Goal: Information Seeking & Learning: Get advice/opinions

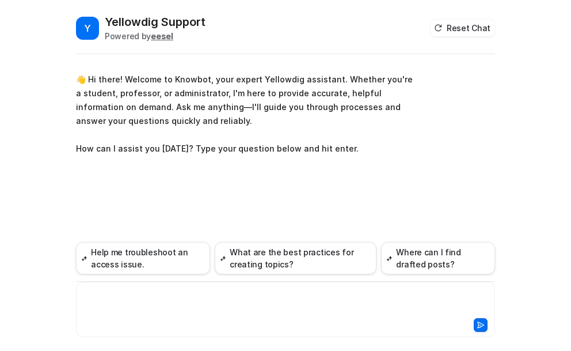
drag, startPoint x: 122, startPoint y: 289, endPoint x: 158, endPoint y: 300, distance: 37.7
click at [123, 292] on div at bounding box center [286, 302] width 414 height 26
paste div
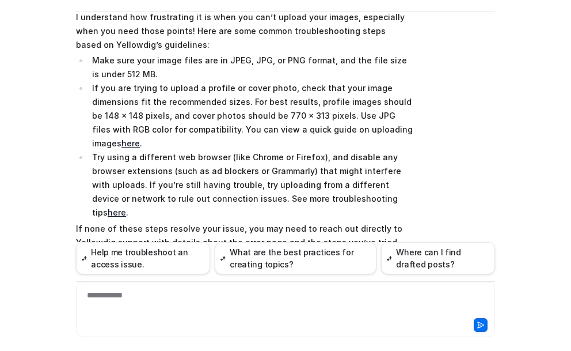
scroll to position [250, 0]
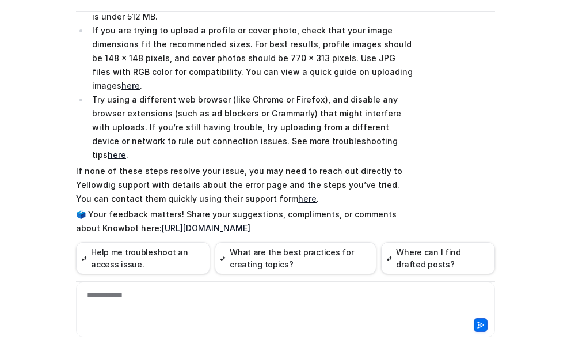
click at [140, 81] on link "here" at bounding box center [131, 86] width 18 height 10
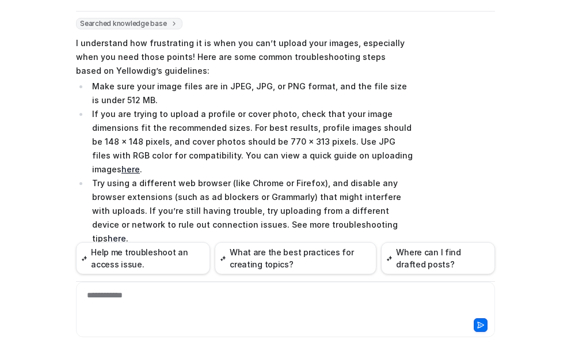
scroll to position [192, 0]
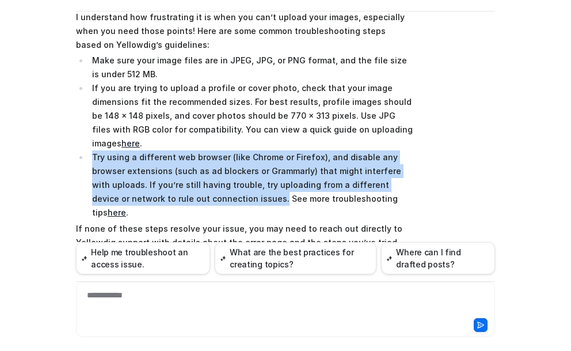
drag, startPoint x: 175, startPoint y: 186, endPoint x: 89, endPoint y: 148, distance: 93.3
click at [89, 150] on li "Try using a different web browser (like Chrome or Firefox), and disable any bro…" at bounding box center [251, 184] width 324 height 69
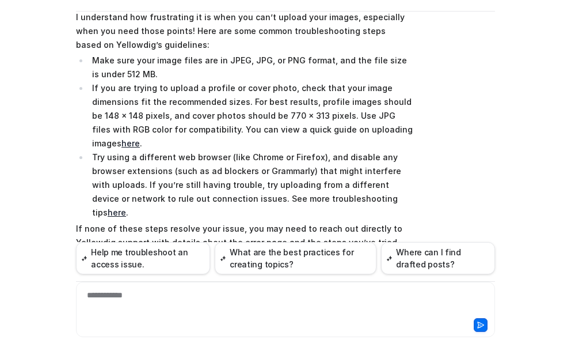
scroll to position [166, 0]
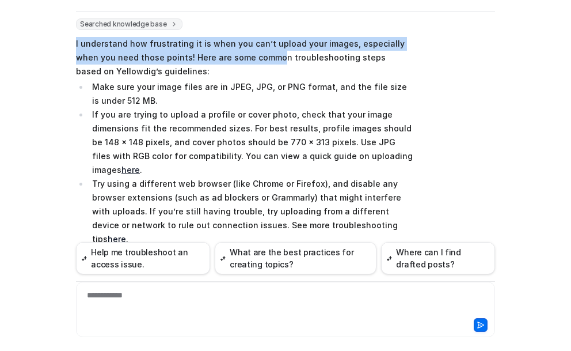
drag, startPoint x: 71, startPoint y: 16, endPoint x: 248, endPoint y: 58, distance: 182.5
click at [248, 58] on div "Y Yellowdig Support Powered by eesel Reset Chat 👋 Hi there! Welcome to Knowbot,…" at bounding box center [286, 139] width 438 height 337
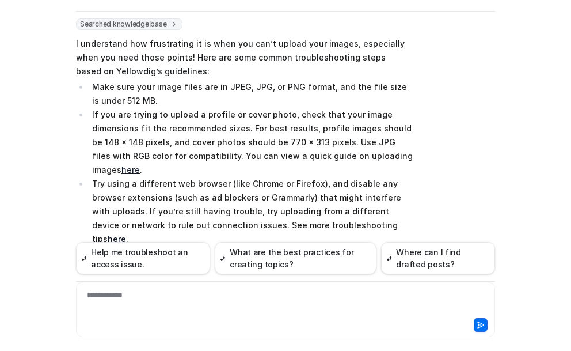
click at [100, 70] on p "I understand how frustrating it is when you can’t upload your images, especiall…" at bounding box center [244, 57] width 337 height 41
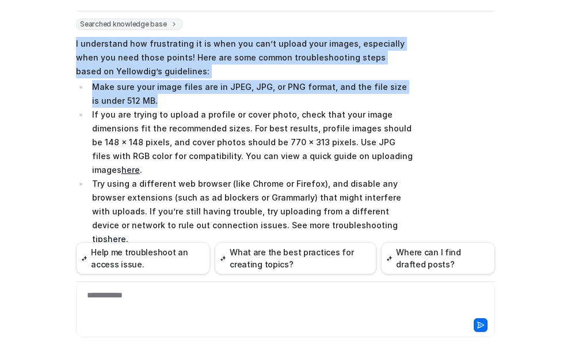
drag, startPoint x: 72, startPoint y: 41, endPoint x: 155, endPoint y: 102, distance: 102.7
click at [155, 102] on span "I understand how frustrating it is when you can’t upload your images, especiall…" at bounding box center [244, 178] width 337 height 287
copy span "I understand how frustrating it is when you can’t upload your images, especiall…"
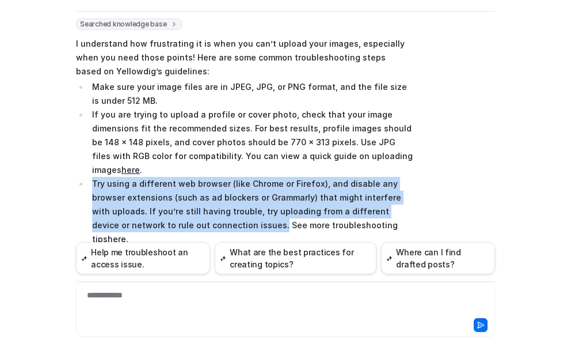
drag, startPoint x: 88, startPoint y: 168, endPoint x: 176, endPoint y: 211, distance: 97.9
click at [176, 211] on li "Try using a different web browser (like Chrome or Firefox), and disable any bro…" at bounding box center [251, 211] width 324 height 69
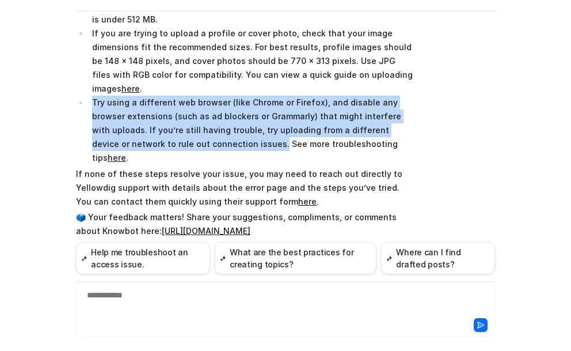
scroll to position [250, 0]
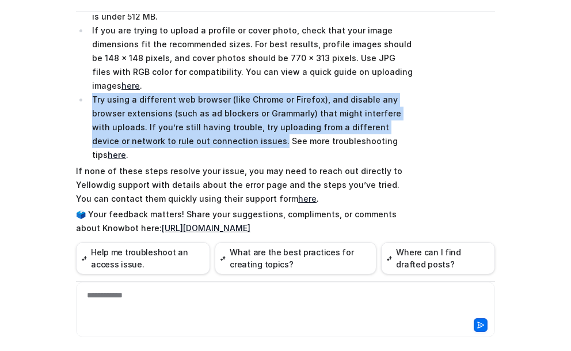
copy li "Try using a different web browser (like Chrome or Firefox), and disable any bro…"
